Goal: Information Seeking & Learning: Learn about a topic

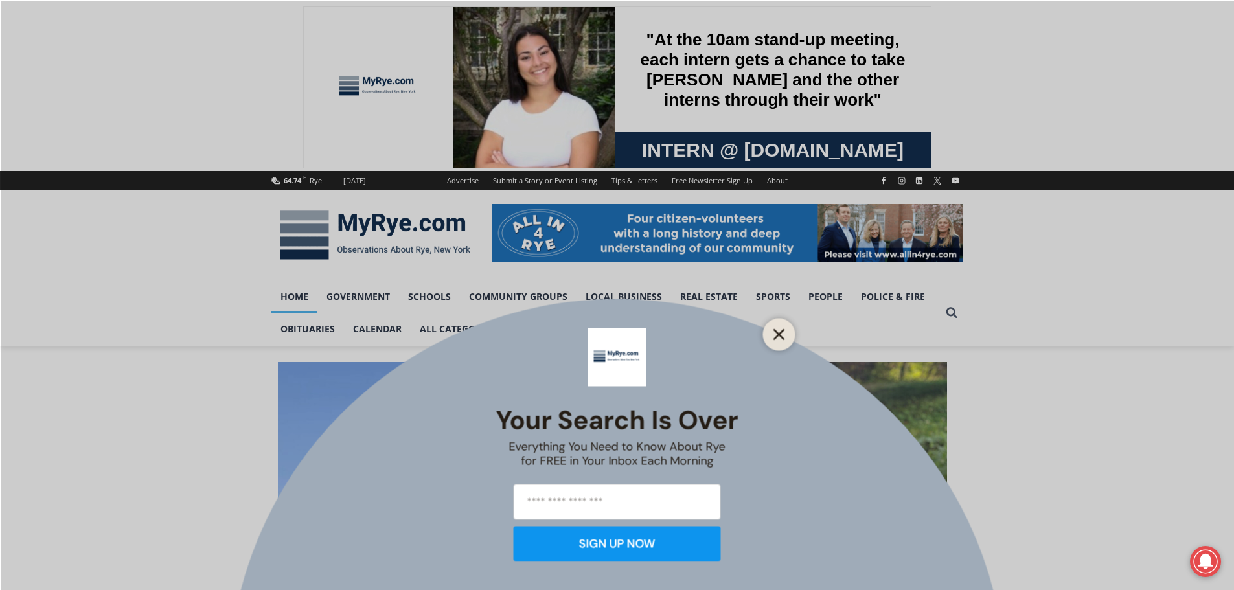
click at [777, 334] on icon "Close" at bounding box center [779, 334] width 12 height 12
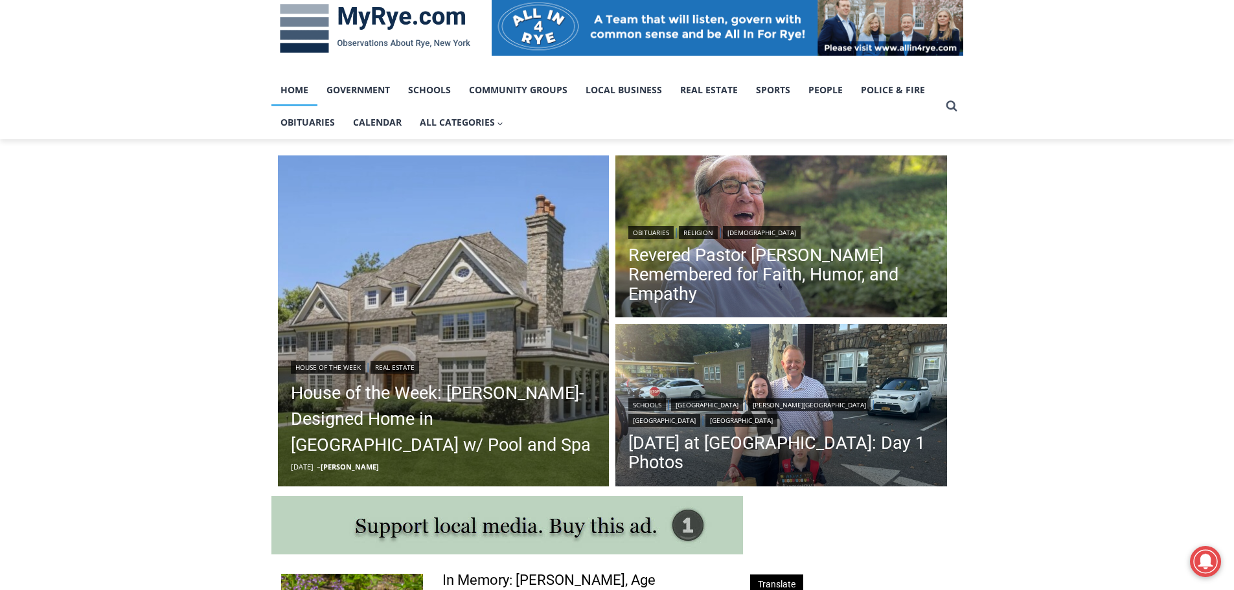
scroll to position [259, 0]
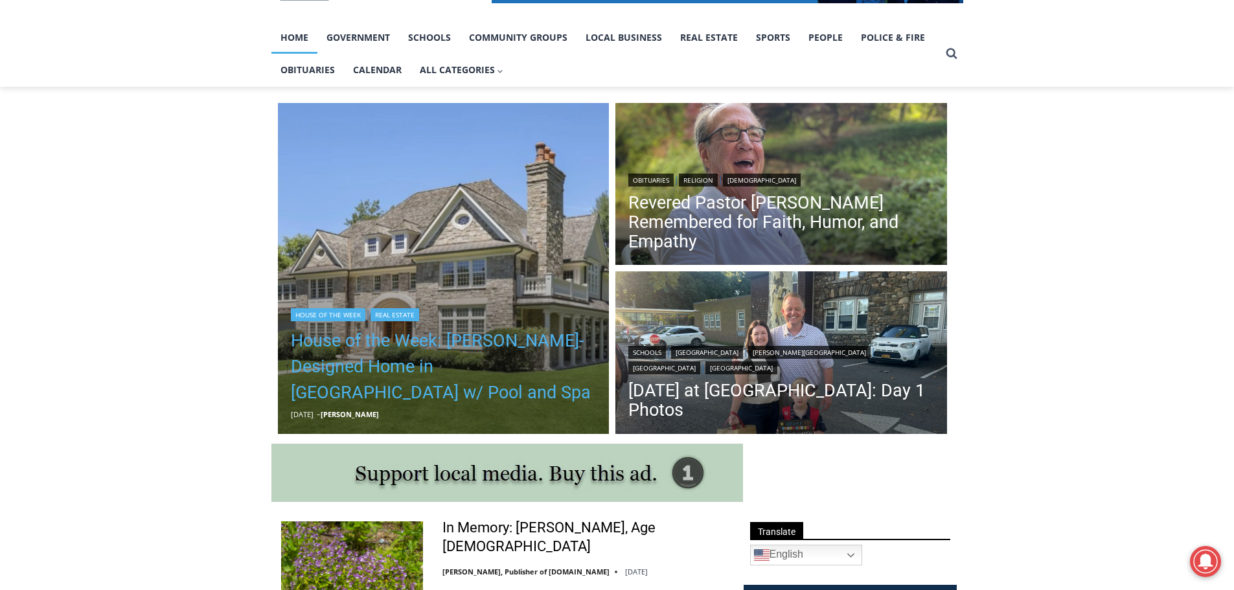
click at [475, 365] on link "House of the Week: [PERSON_NAME]-Designed Home in [GEOGRAPHIC_DATA] w/ Pool and…" at bounding box center [444, 367] width 306 height 78
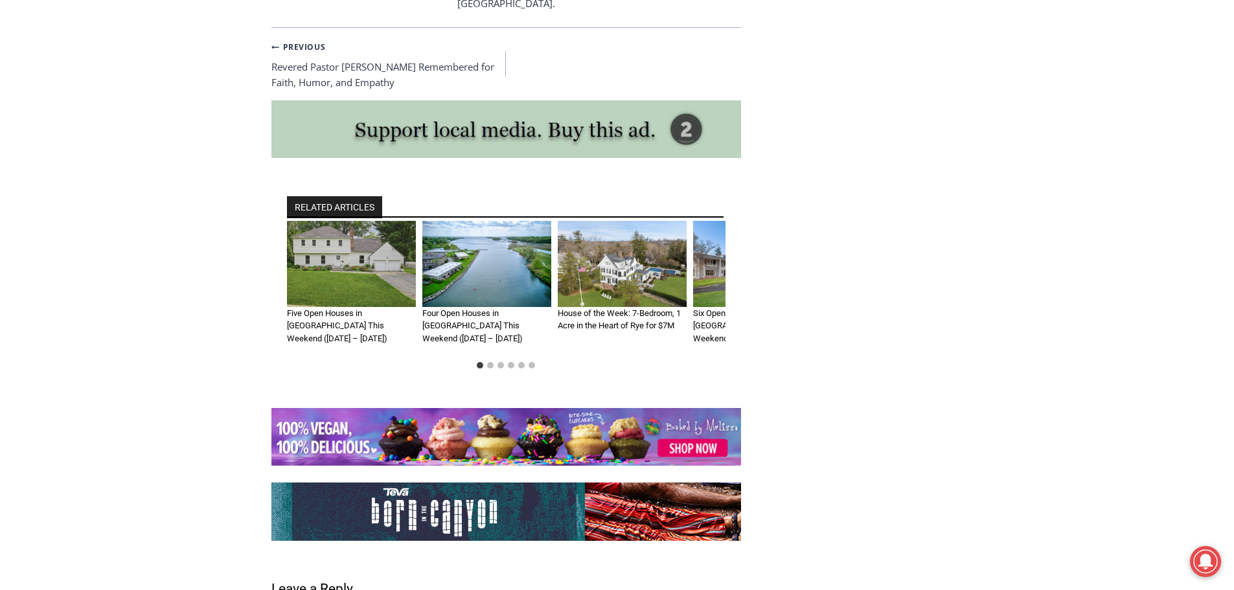
scroll to position [5613, 0]
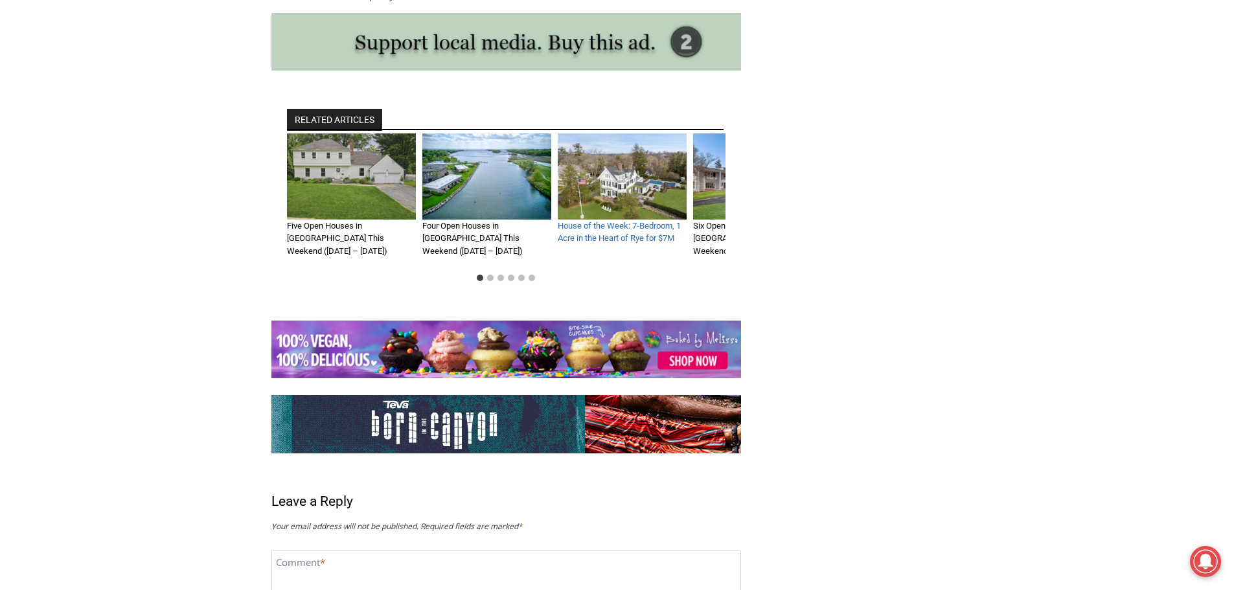
click at [642, 221] on link "House of the Week: 7-Bedroom, 1 Acre in the Heart of Rye for $7M" at bounding box center [619, 232] width 123 height 23
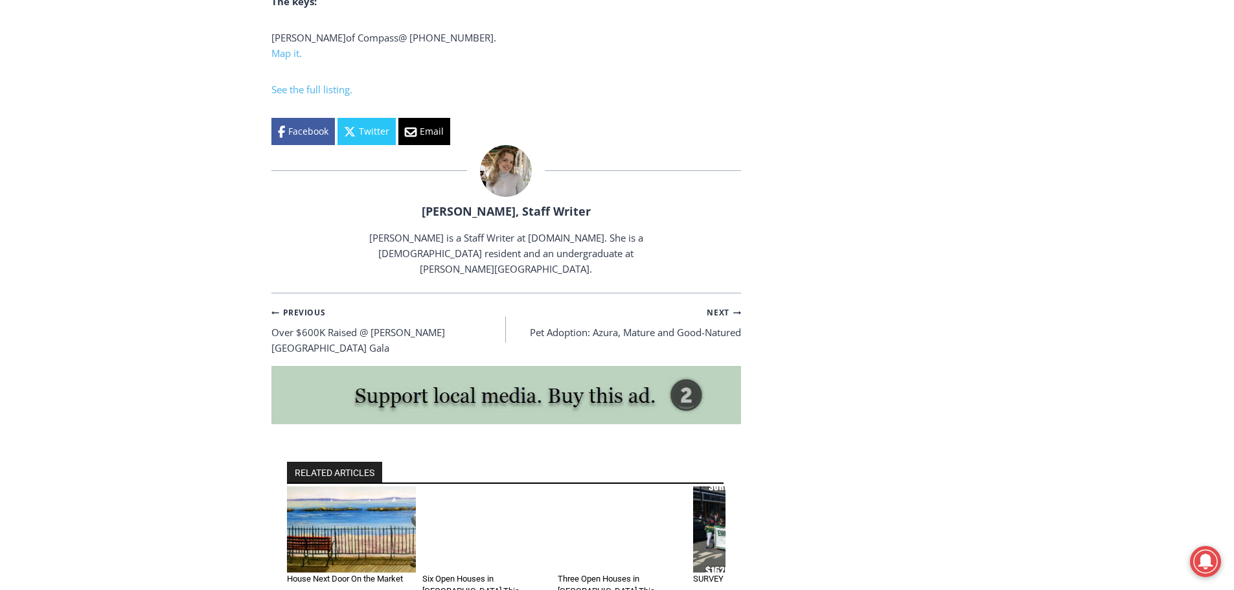
scroll to position [5482, 0]
